Goal: Find specific fact: Find specific fact

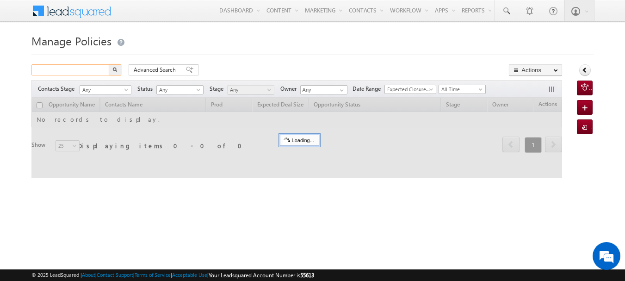
click at [93, 68] on input "text" at bounding box center [70, 69] width 79 height 11
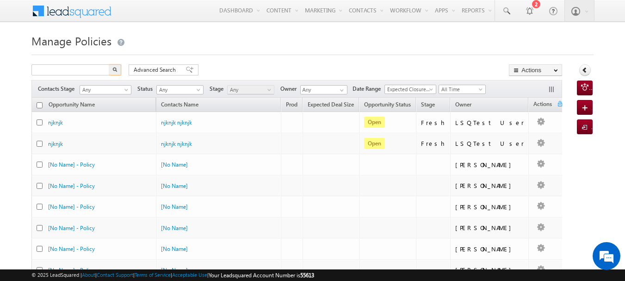
type input "Search Policies"
paste input "8177824920"
click at [93, 69] on input "text" at bounding box center [70, 69] width 79 height 11
type input "8177824920"
click at [115, 71] on img "button" at bounding box center [114, 69] width 5 height 5
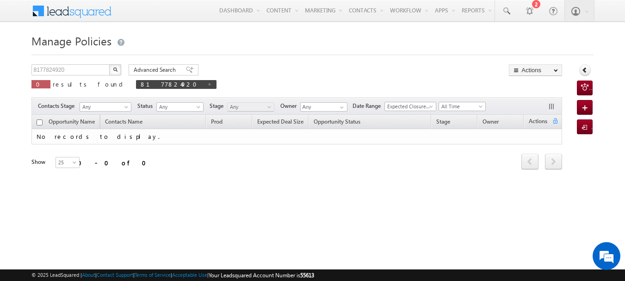
click at [56, 78] on p "0 results found 8177824920" at bounding box center [123, 84] width 185 height 13
click at [53, 72] on input "8177824920" at bounding box center [70, 69] width 79 height 11
paste input "9967293264"
click at [110, 71] on button "button" at bounding box center [115, 69] width 12 height 11
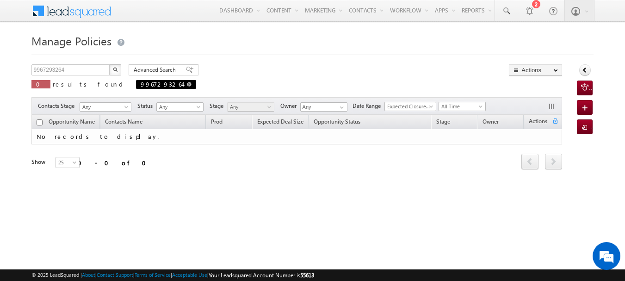
click at [187, 85] on span at bounding box center [189, 84] width 5 height 5
type input "Search Policies"
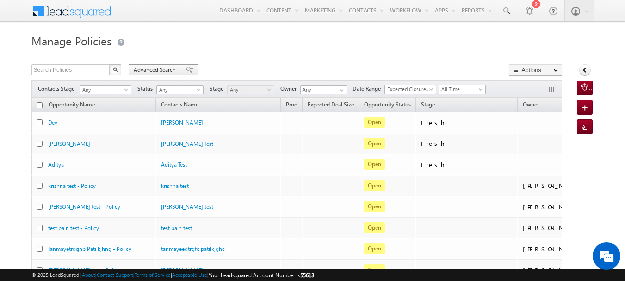
click at [170, 71] on span "Advanced Search" at bounding box center [156, 70] width 45 height 8
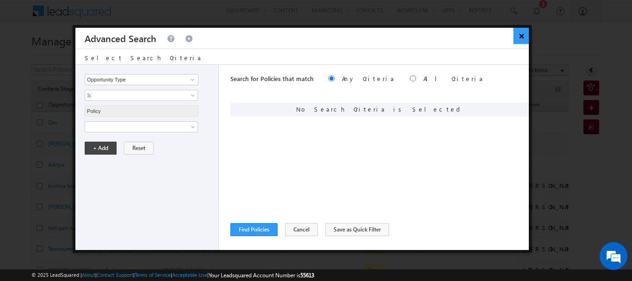
click at [520, 37] on button "×" at bounding box center [521, 36] width 15 height 16
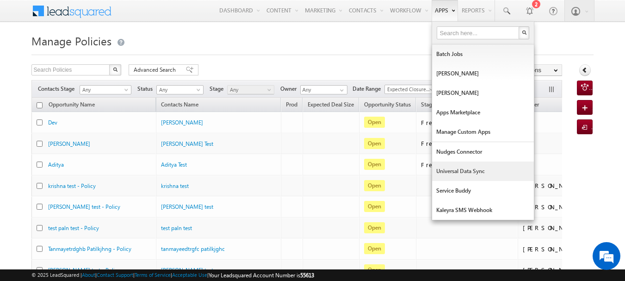
click at [469, 163] on link "Universal Data Sync" at bounding box center [483, 170] width 102 height 19
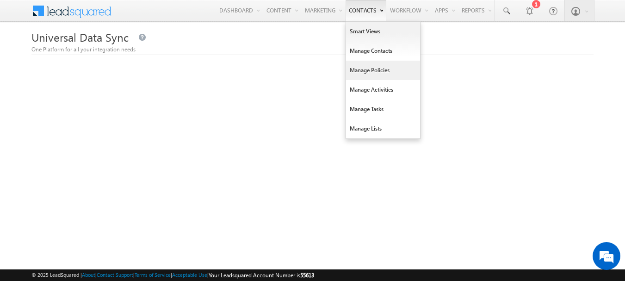
click at [362, 71] on link "Manage Policies" at bounding box center [383, 70] width 74 height 19
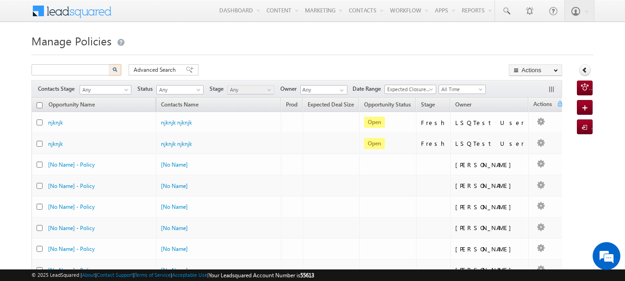
click at [91, 68] on input "text" at bounding box center [70, 69] width 79 height 11
type input "8951580516"
click at [116, 70] on img "button" at bounding box center [114, 69] width 5 height 5
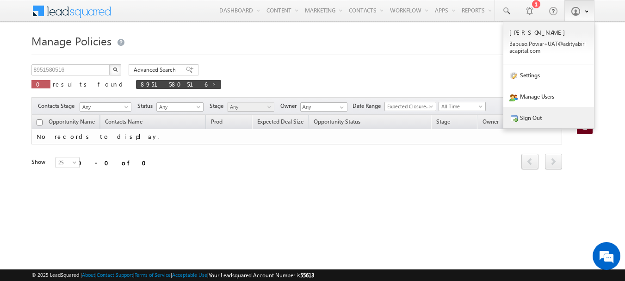
click at [540, 118] on link "Sign Out" at bounding box center [548, 117] width 91 height 21
